Goal: Task Accomplishment & Management: Manage account settings

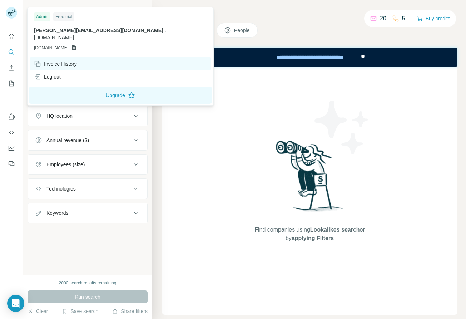
click at [51, 60] on div "Invoice History" at bounding box center [55, 63] width 43 height 7
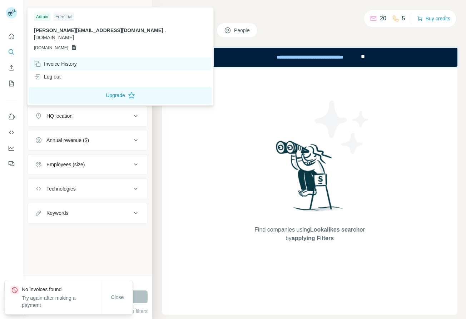
click at [56, 60] on div "Invoice History" at bounding box center [55, 63] width 43 height 7
